Goal: Information Seeking & Learning: Learn about a topic

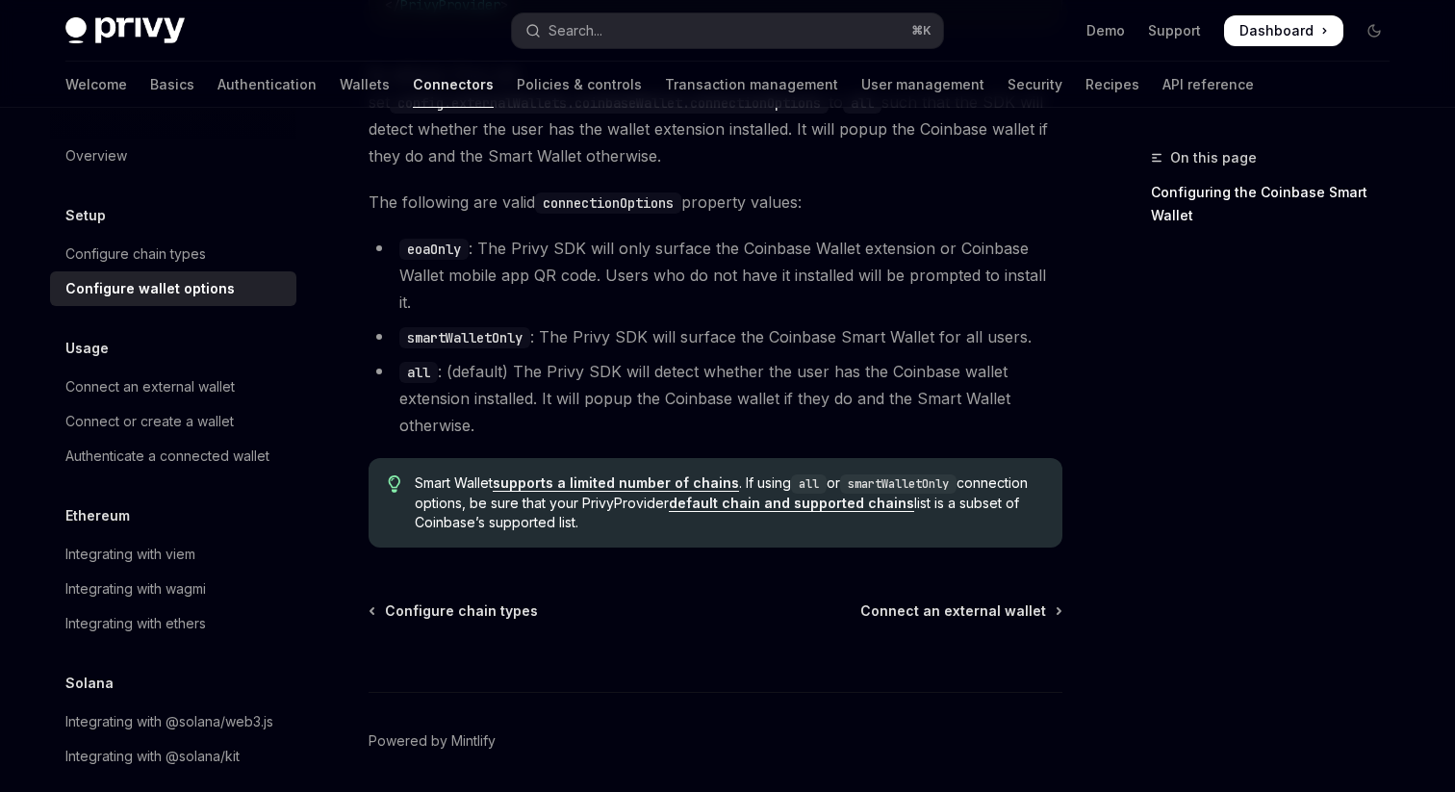
scroll to position [2875, 0]
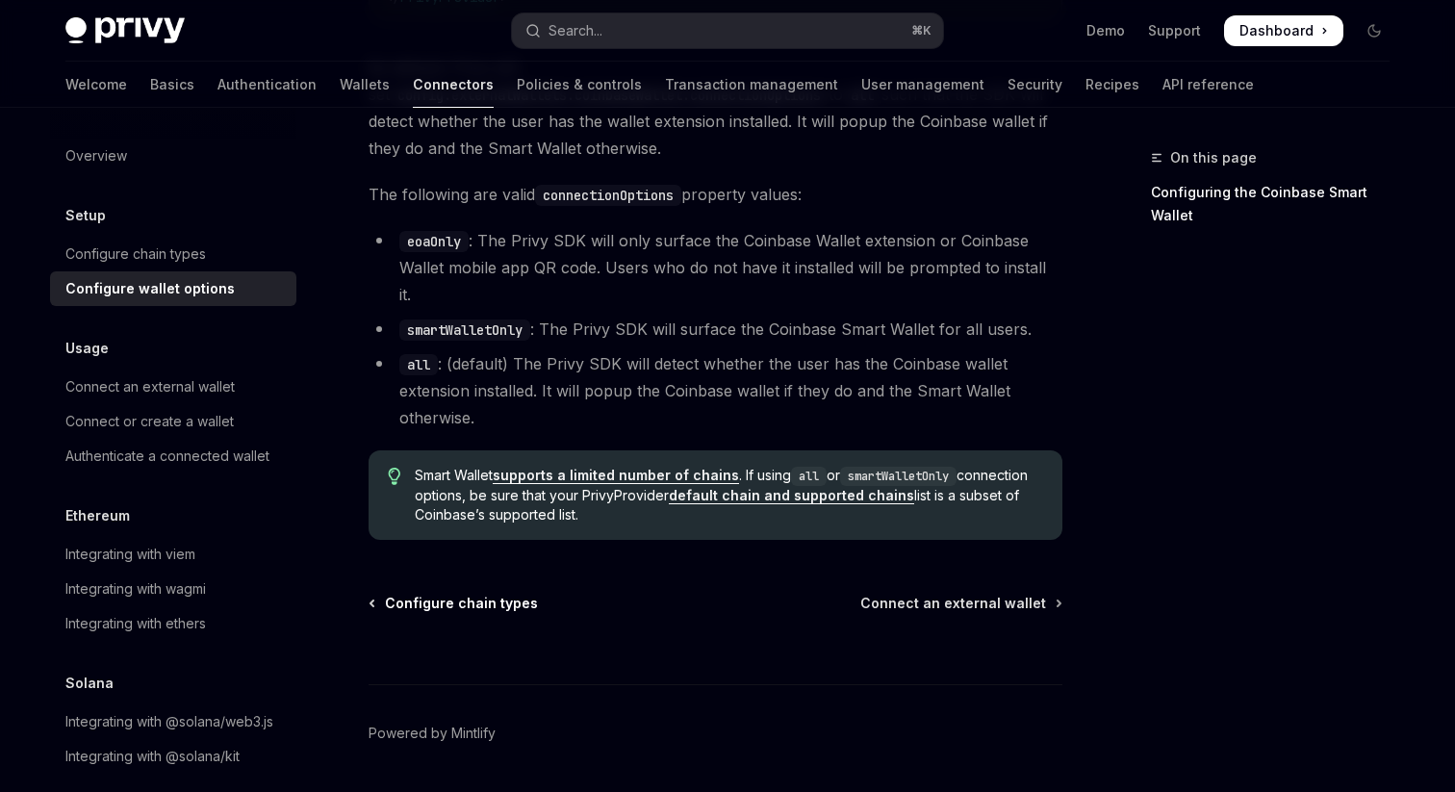
click at [425, 594] on span "Configure chain types" at bounding box center [461, 603] width 153 height 19
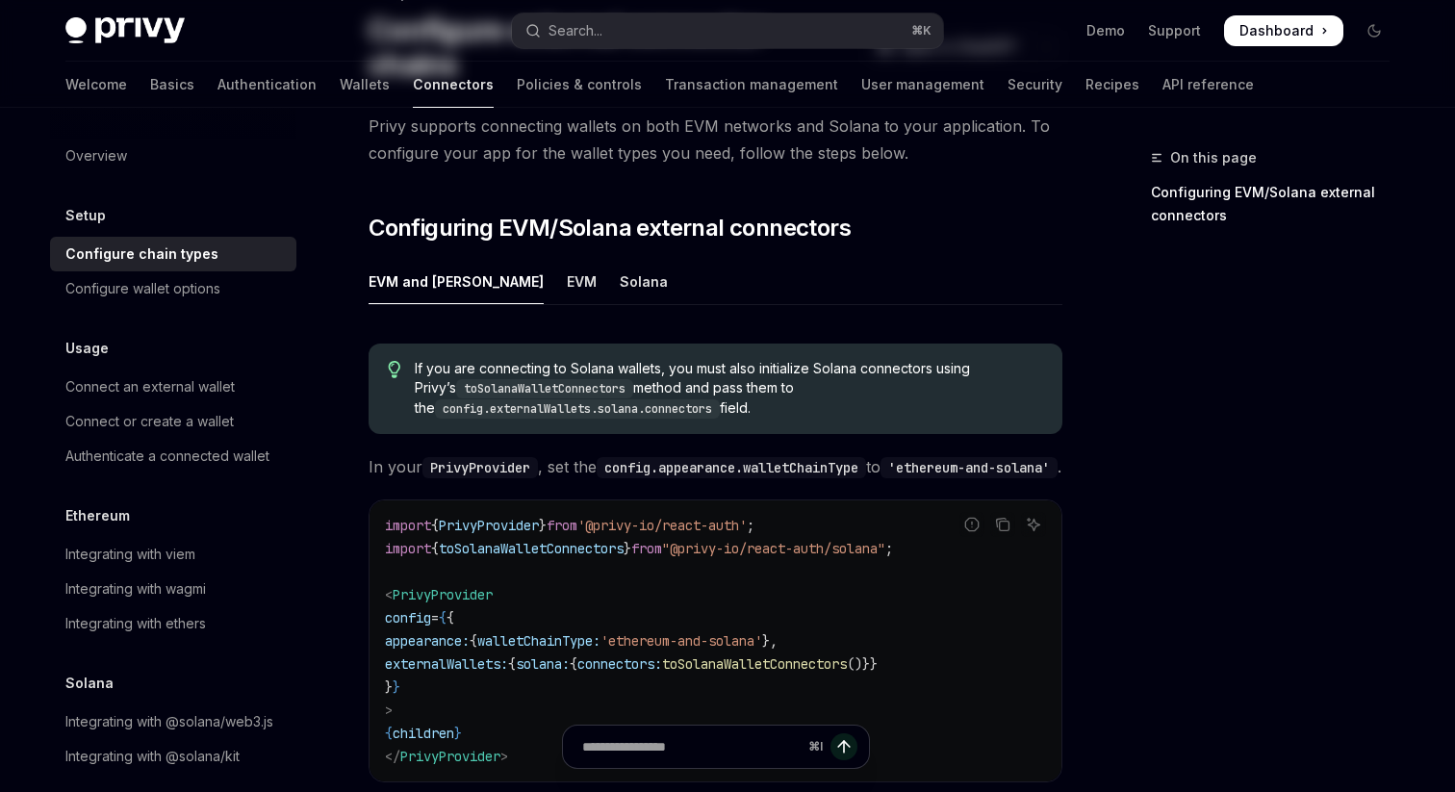
scroll to position [488, 0]
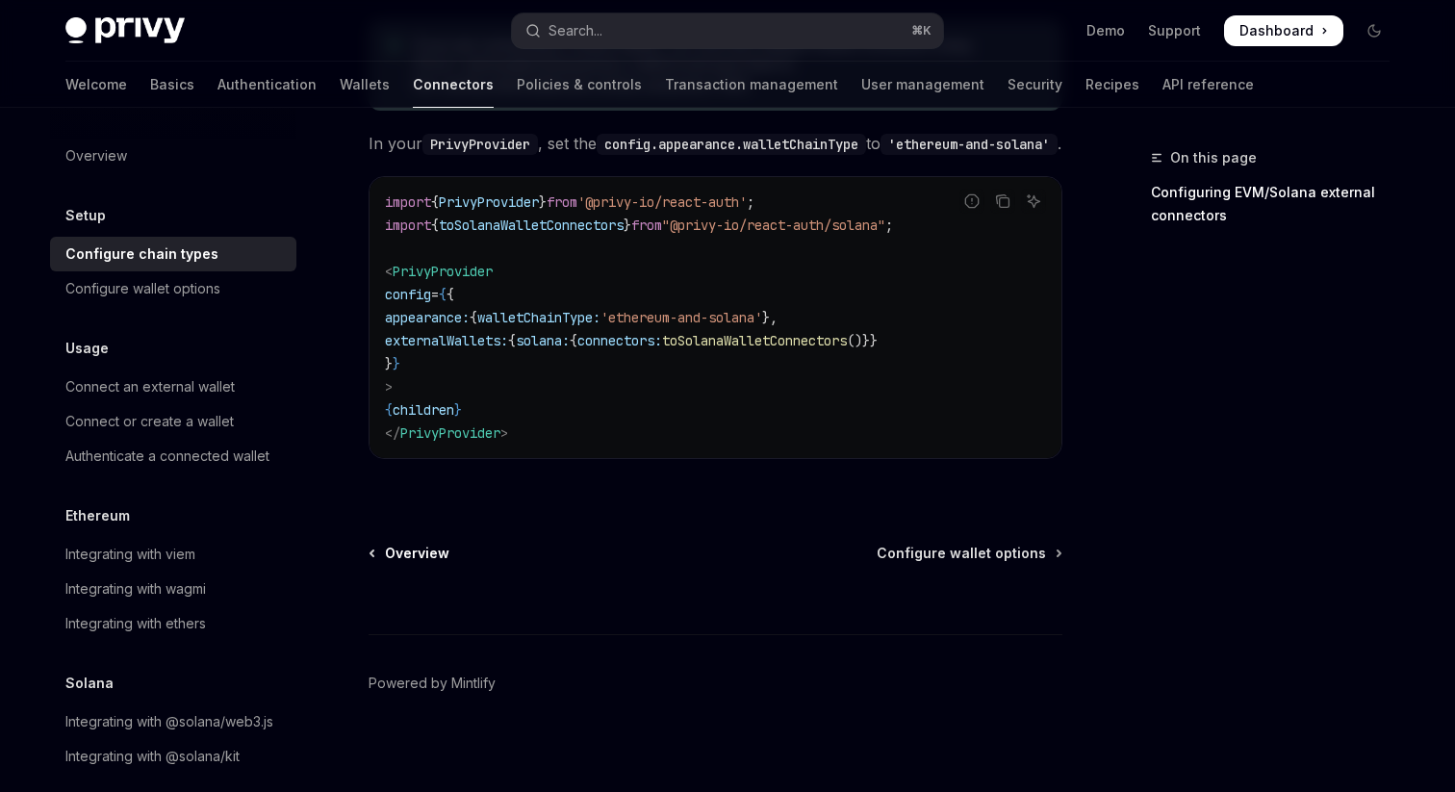
click at [427, 544] on span "Overview" at bounding box center [417, 553] width 64 height 19
type textarea "*"
